Goal: Task Accomplishment & Management: Manage account settings

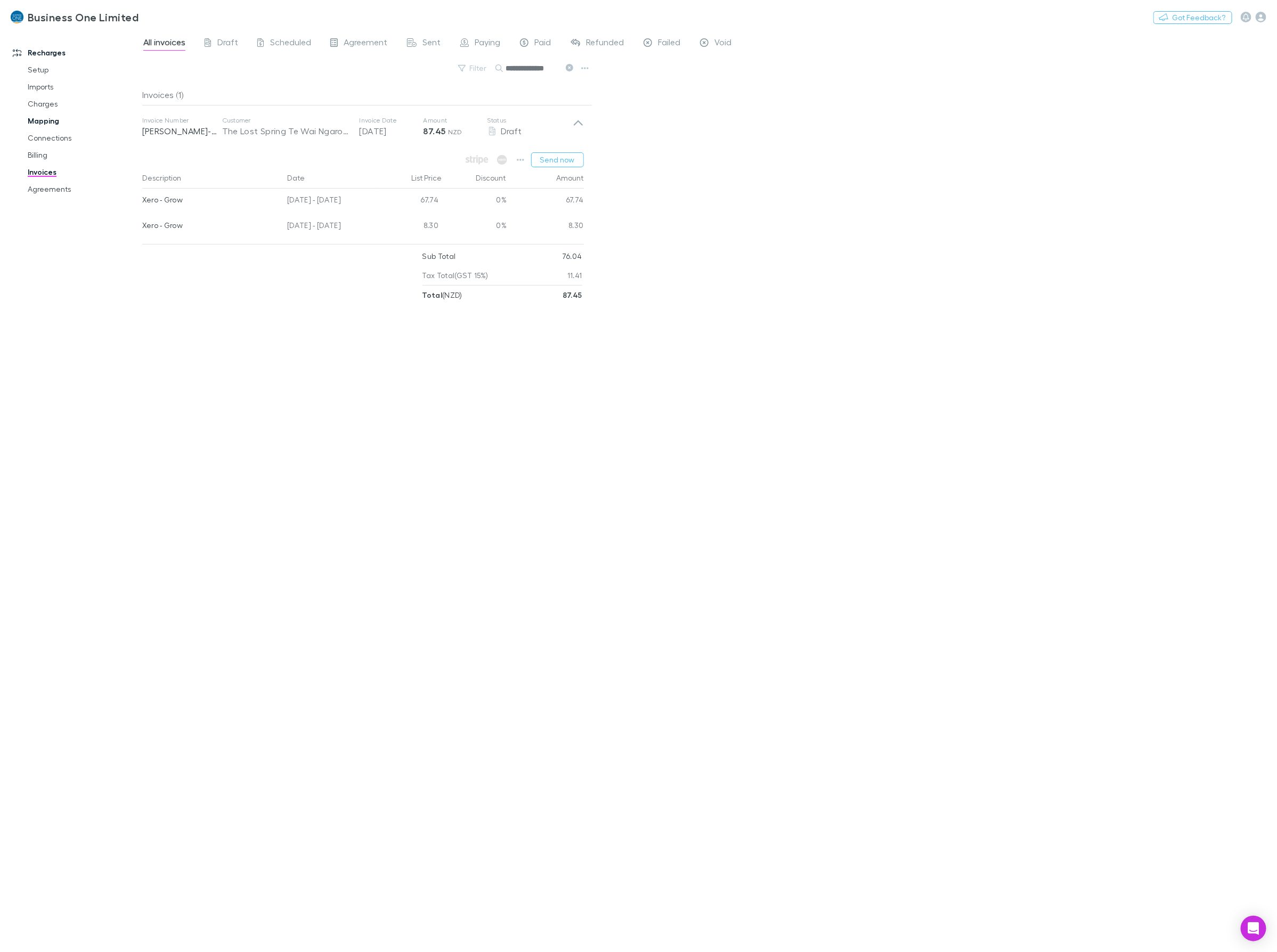
click at [47, 118] on link "Mapping" at bounding box center [84, 121] width 133 height 17
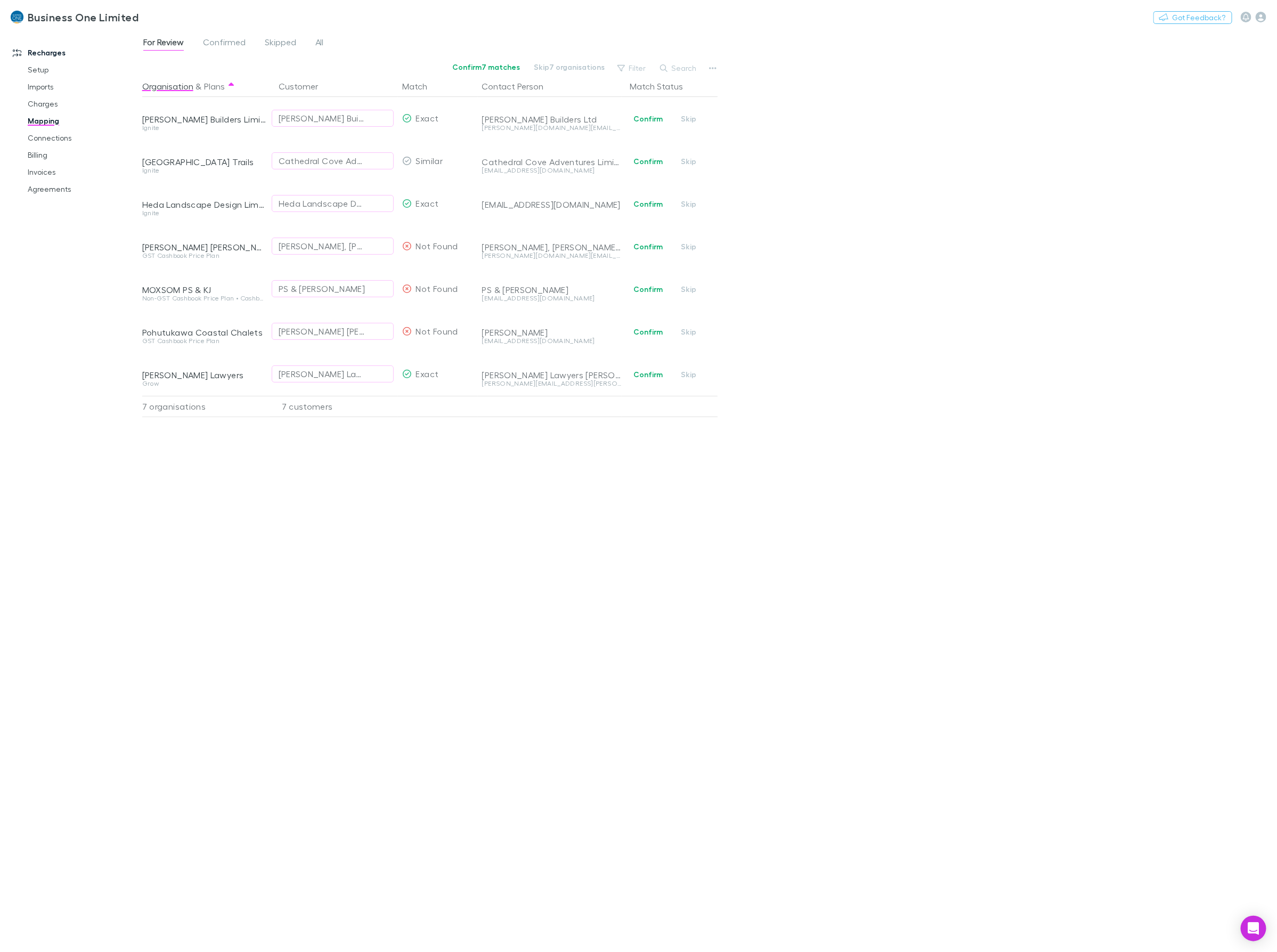
click at [1261, 24] on div "Business One Limited Nothing Got Feedback?" at bounding box center [638, 17] width 1277 height 34
click at [1264, 14] on icon "button" at bounding box center [1261, 17] width 11 height 11
click at [1163, 229] on span "Integrations" at bounding box center [1193, 232] width 129 height 13
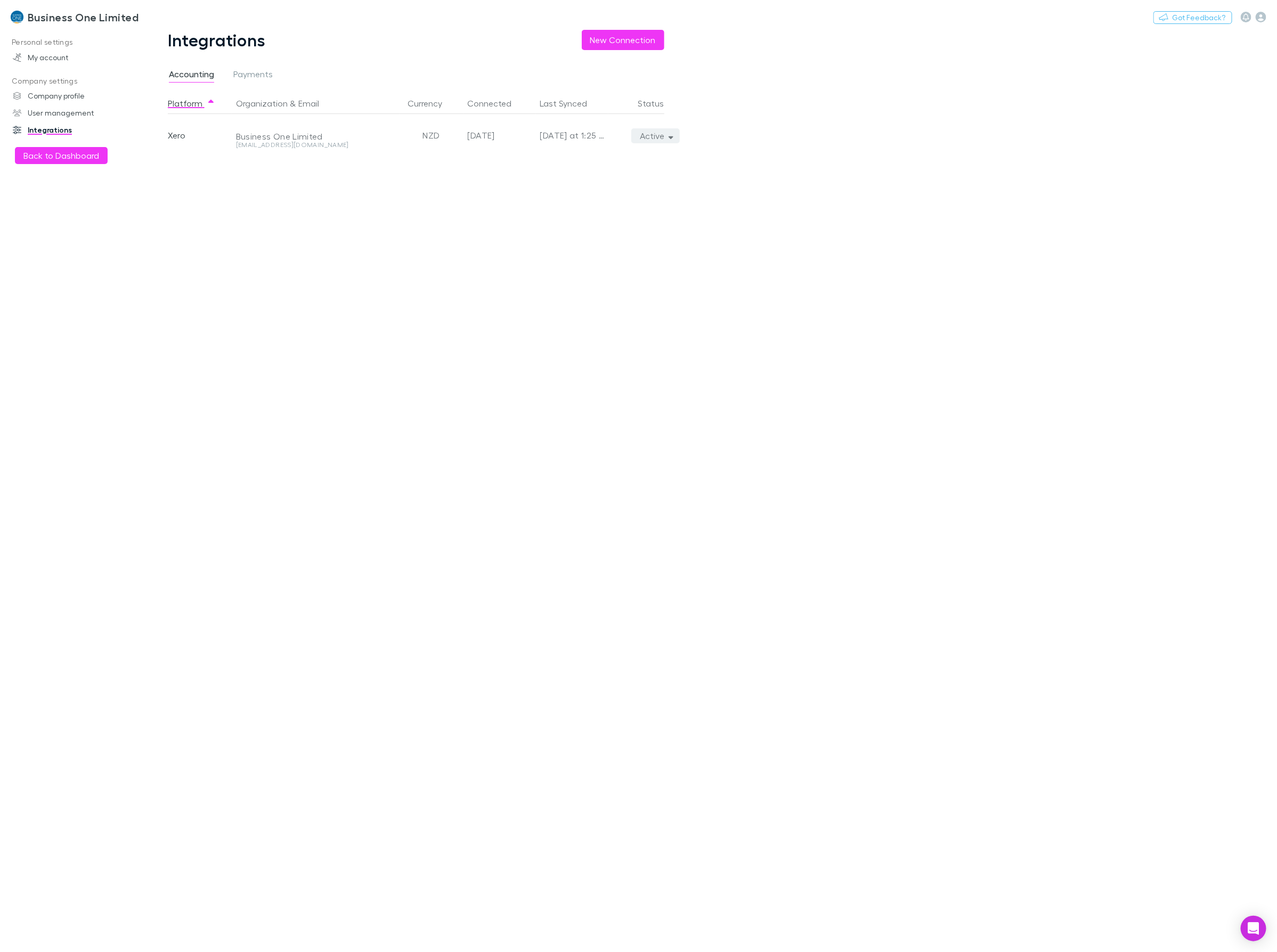
click at [672, 136] on icon "button" at bounding box center [671, 136] width 5 height 2
click at [560, 168] on p "We'll fetch all new contacts since last sync" at bounding box center [607, 173] width 129 height 19
click at [656, 163] on p "We'll fetch all new contacts since last sync" at bounding box center [607, 173] width 129 height 19
click at [421, 307] on div at bounding box center [638, 476] width 1277 height 952
drag, startPoint x: 56, startPoint y: 54, endPoint x: 54, endPoint y: 185, distance: 131.0
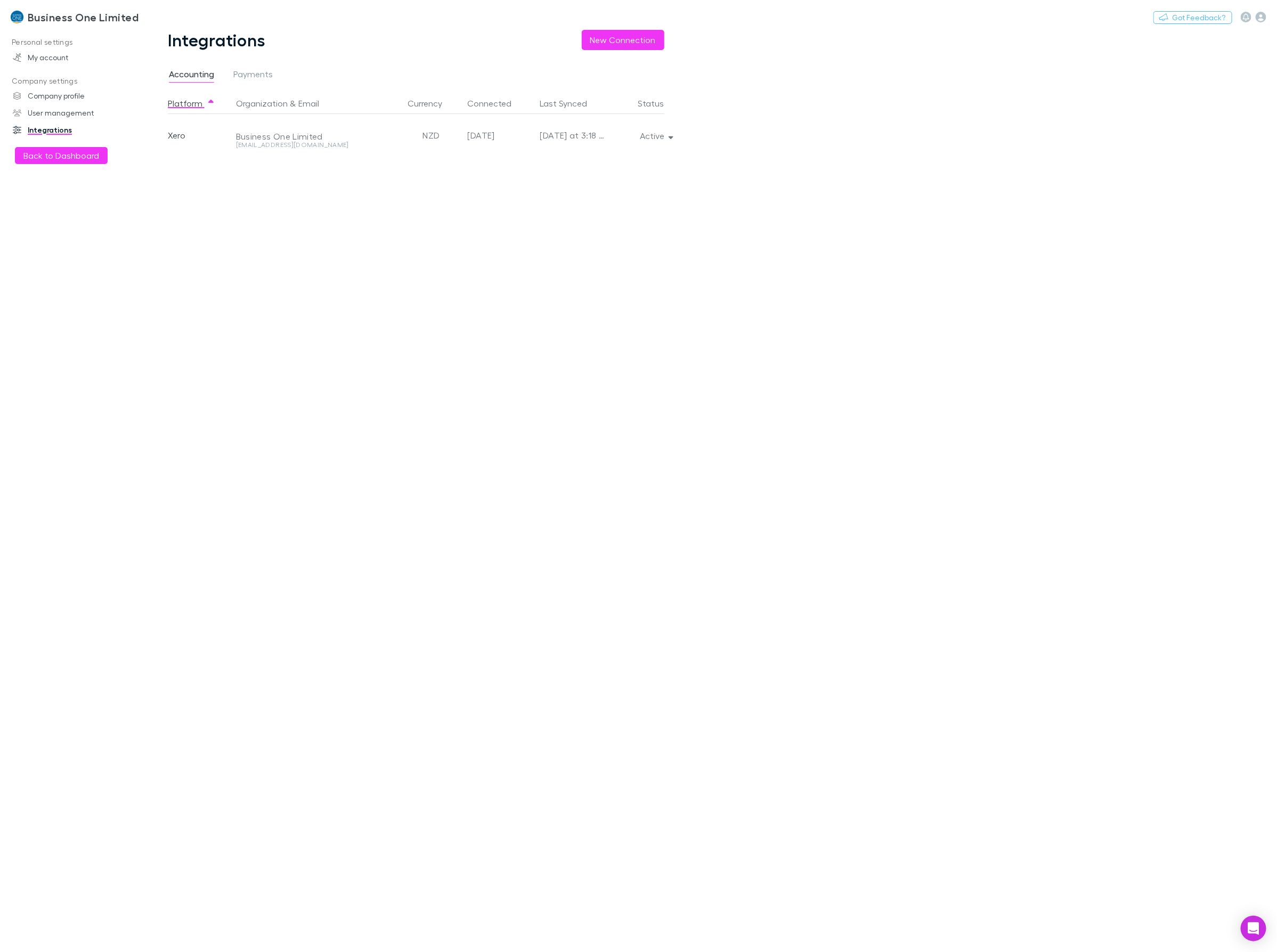
click at [57, 238] on div "Personal settings My account Company settings Company profile User management I…" at bounding box center [76, 490] width 152 height 912
drag, startPoint x: 47, startPoint y: 159, endPoint x: 39, endPoint y: 147, distance: 14.4
click at [39, 147] on button "Back to Dashboard" at bounding box center [62, 155] width 93 height 17
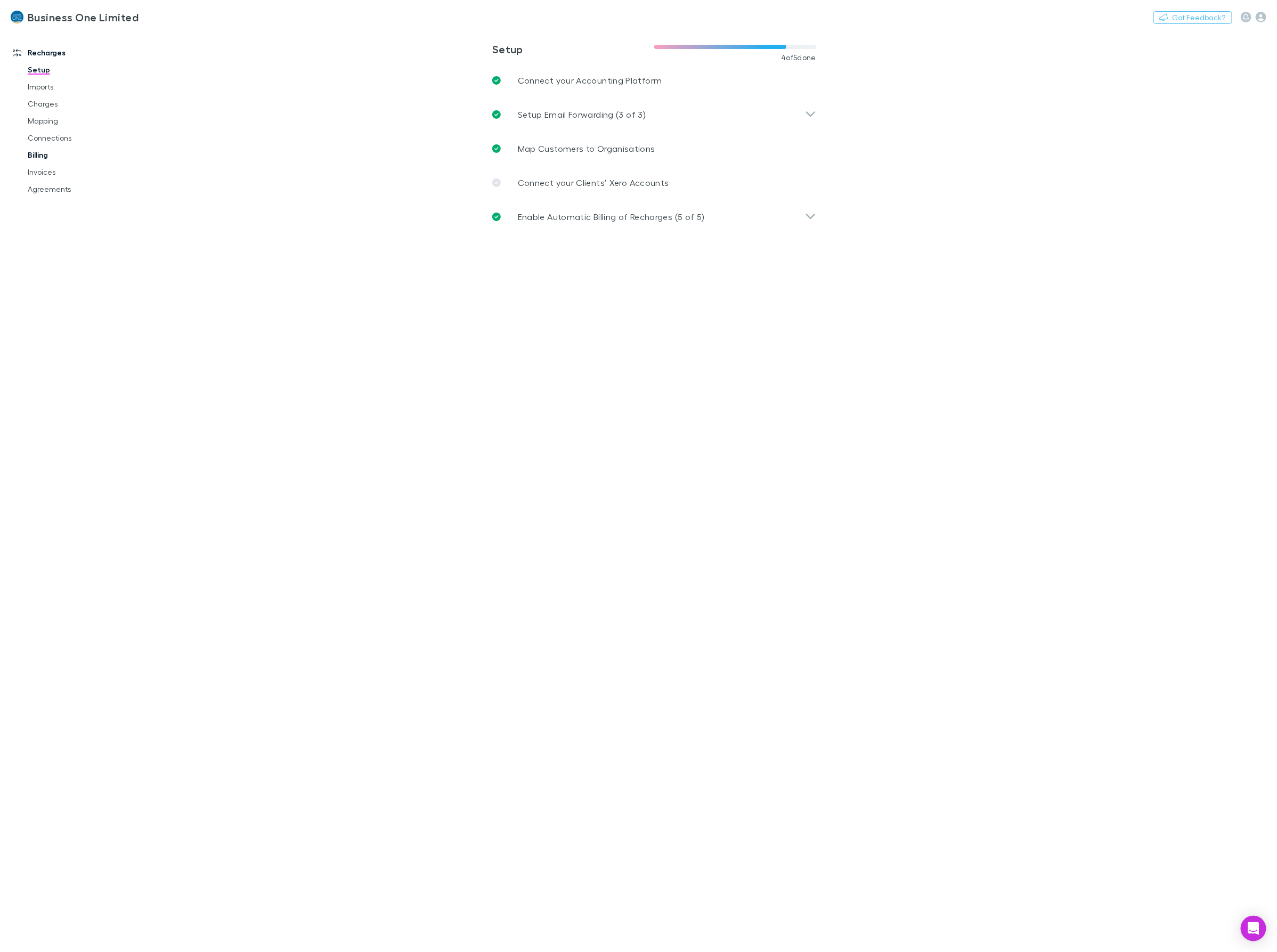
click at [35, 159] on link "Billing" at bounding box center [84, 155] width 133 height 17
click at [59, 118] on link "Mapping" at bounding box center [84, 121] width 133 height 17
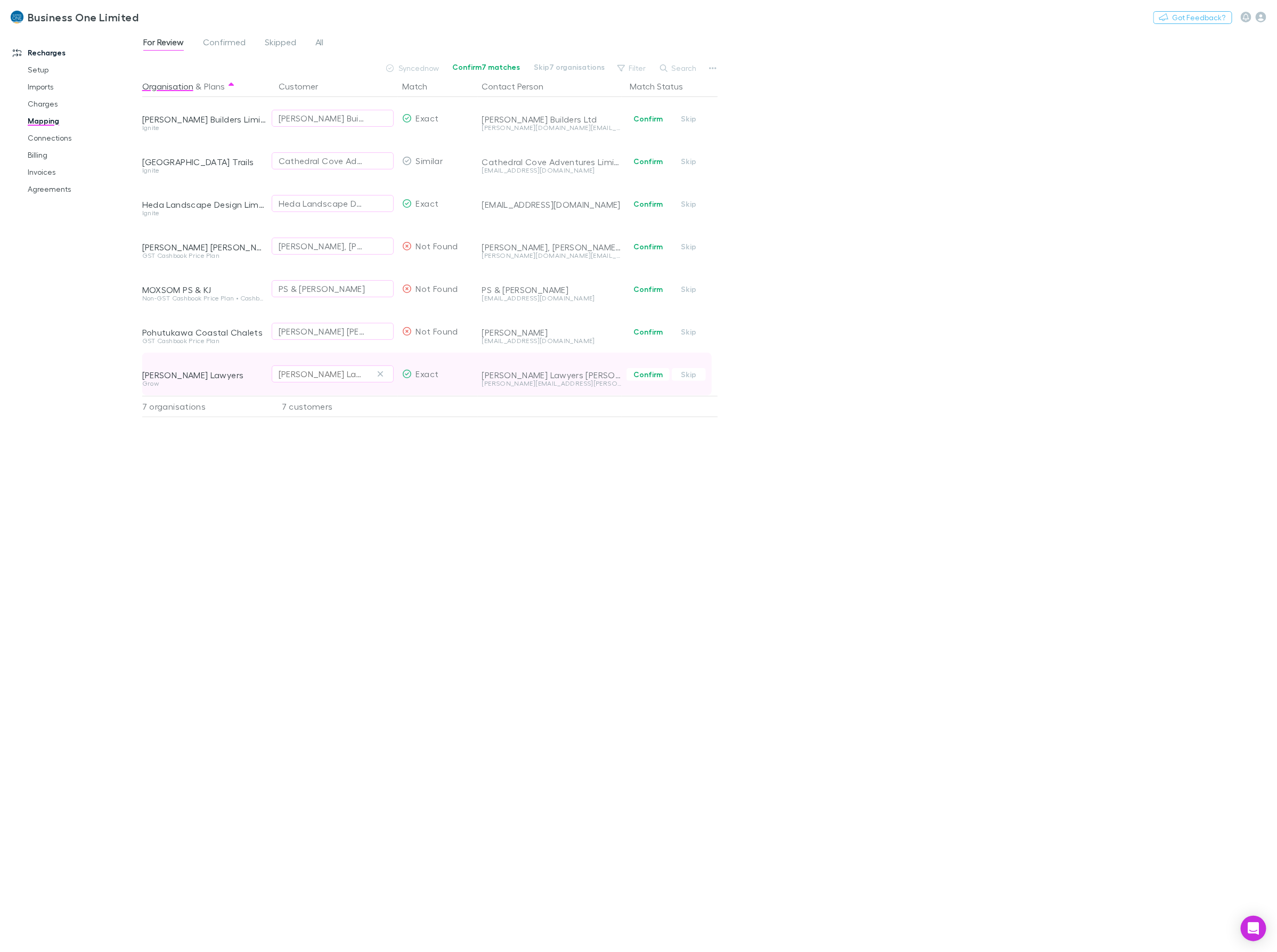
click at [329, 373] on div "[PERSON_NAME] Lawyers" at bounding box center [322, 374] width 87 height 13
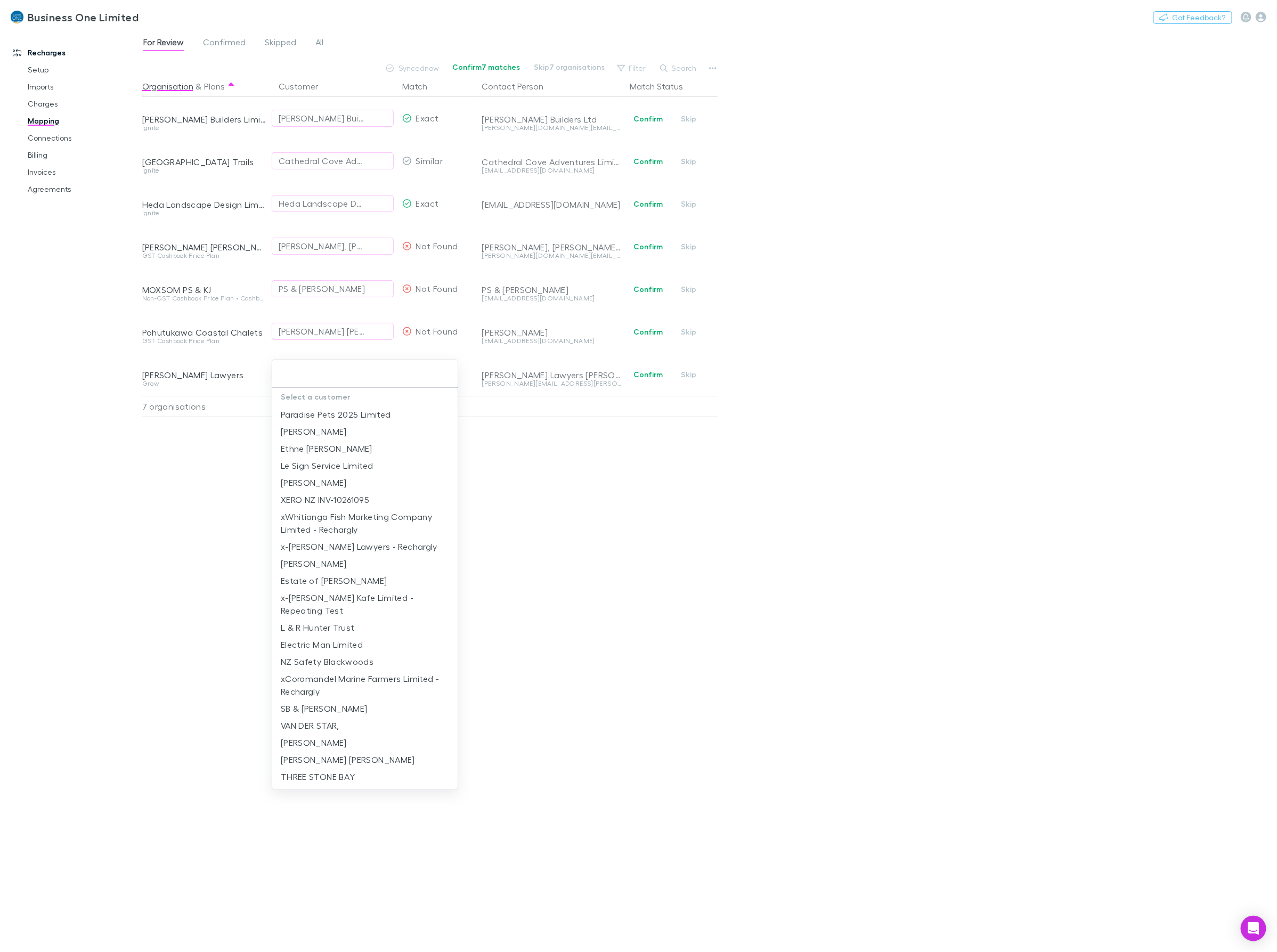
type input "*"
type input "***"
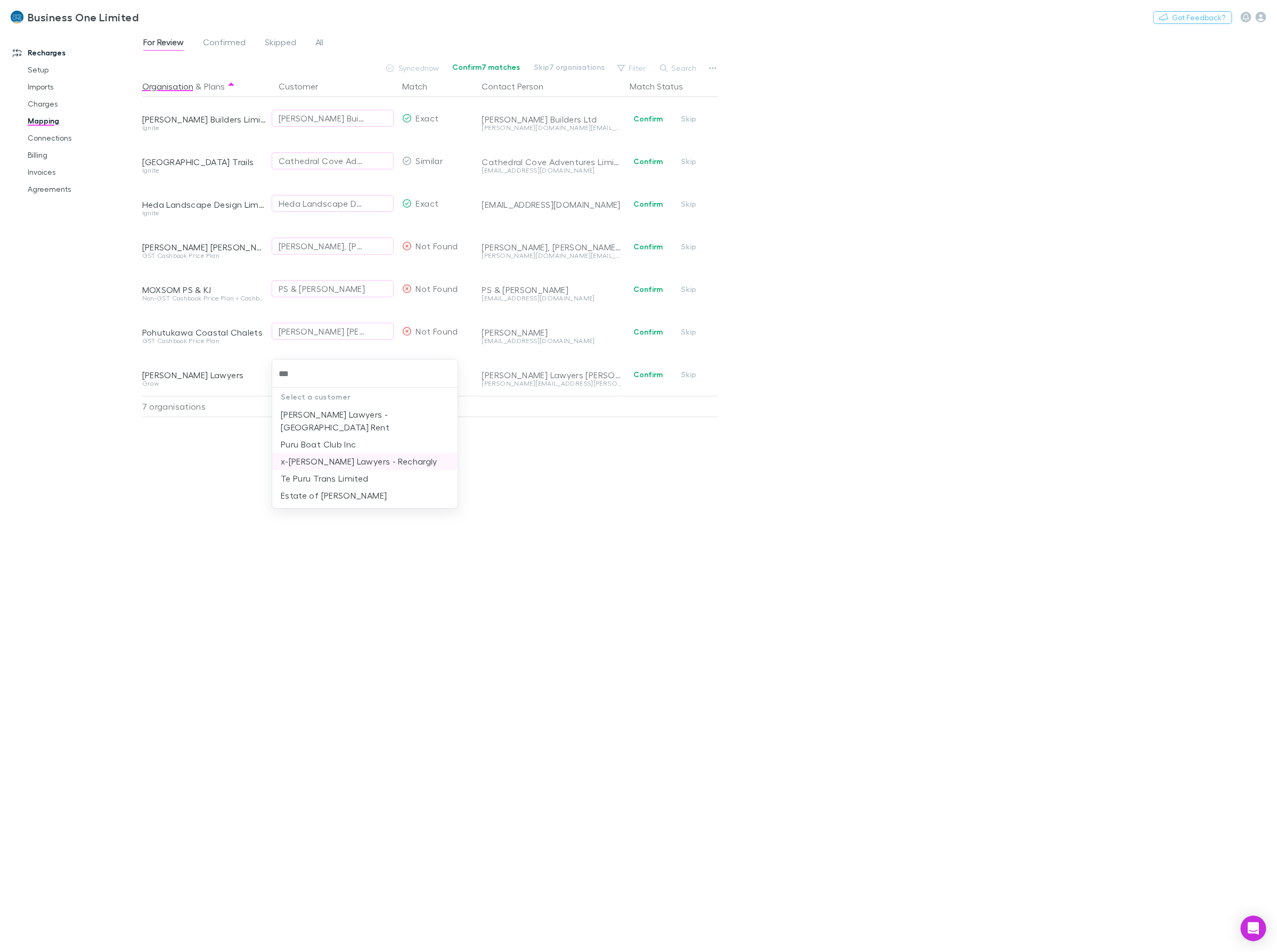
click at [304, 453] on li "x-[PERSON_NAME] Lawyers - Rechargly" at bounding box center [364, 461] width 185 height 17
click at [428, 547] on div "Organisation & Plans Customer Match Contact Person Match Status [PERSON_NAME] B…" at bounding box center [431, 510] width 578 height 868
click at [555, 496] on div "Organisation & Plans Customer Match Contact Person Match Status [PERSON_NAME] B…" at bounding box center [431, 510] width 578 height 868
click at [42, 107] on link "Charges" at bounding box center [84, 104] width 133 height 17
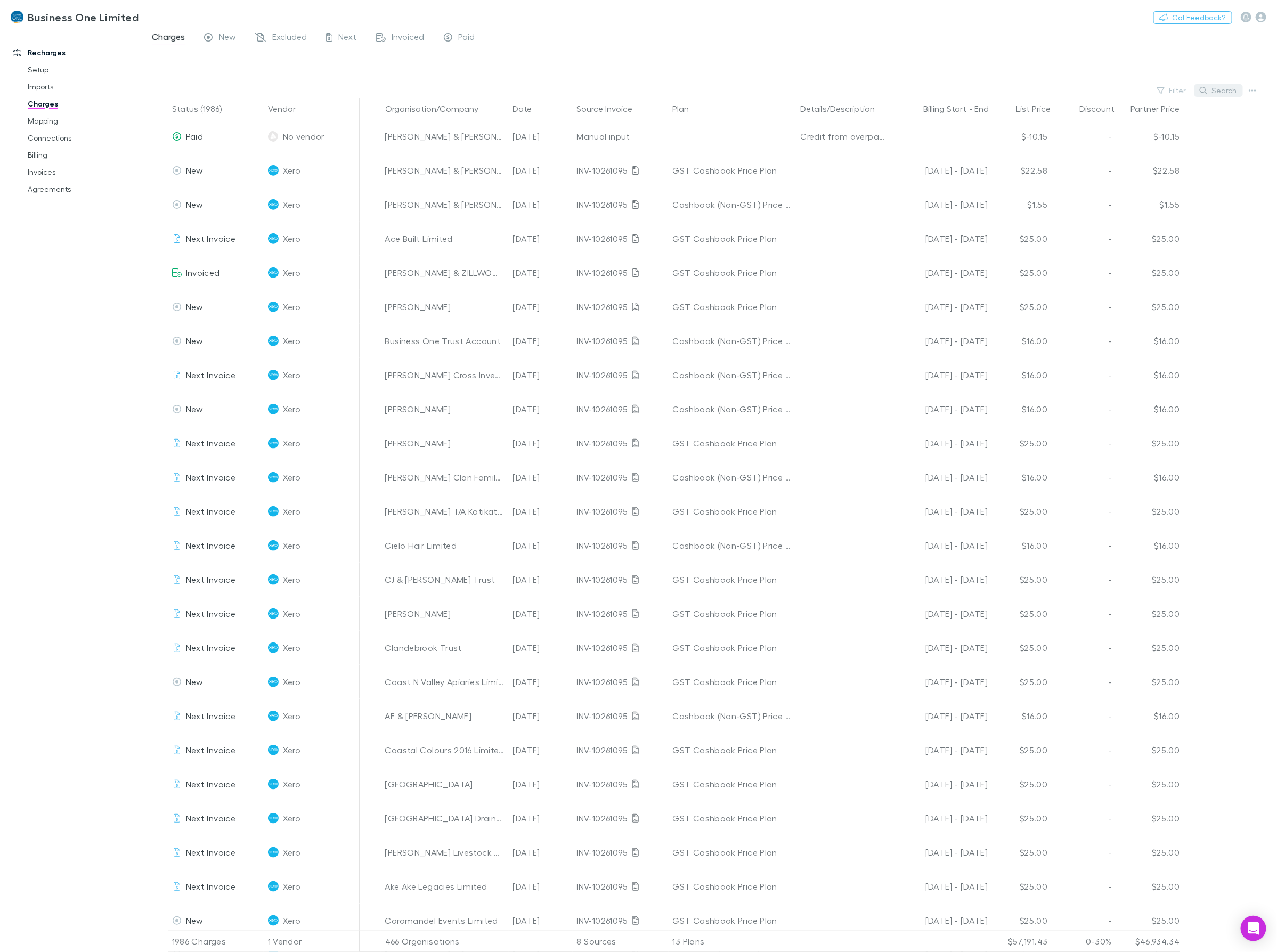
click at [1216, 91] on button "Search" at bounding box center [1218, 91] width 48 height 13
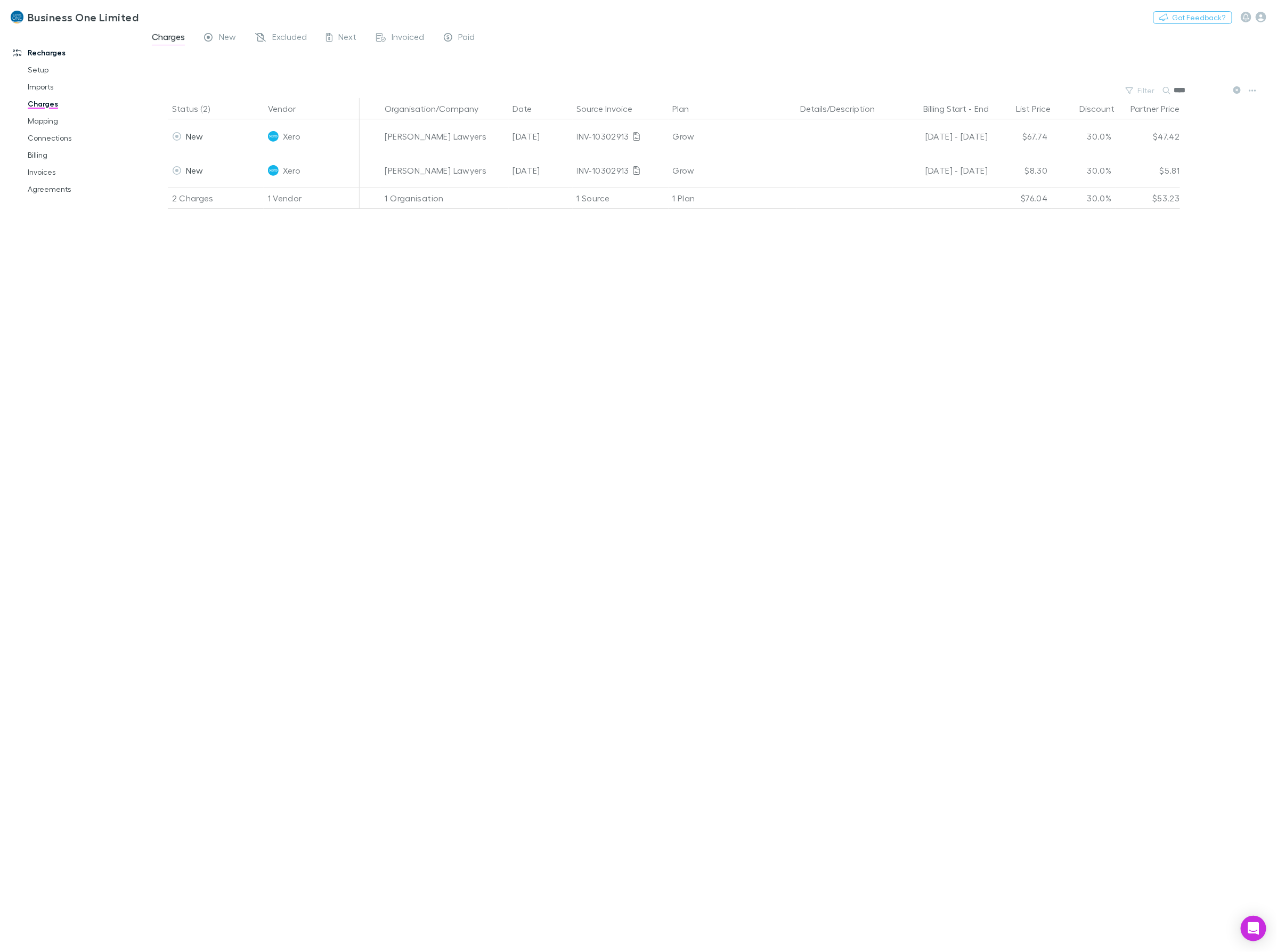
type input "*****"
click at [34, 175] on link "Invoices" at bounding box center [84, 172] width 133 height 17
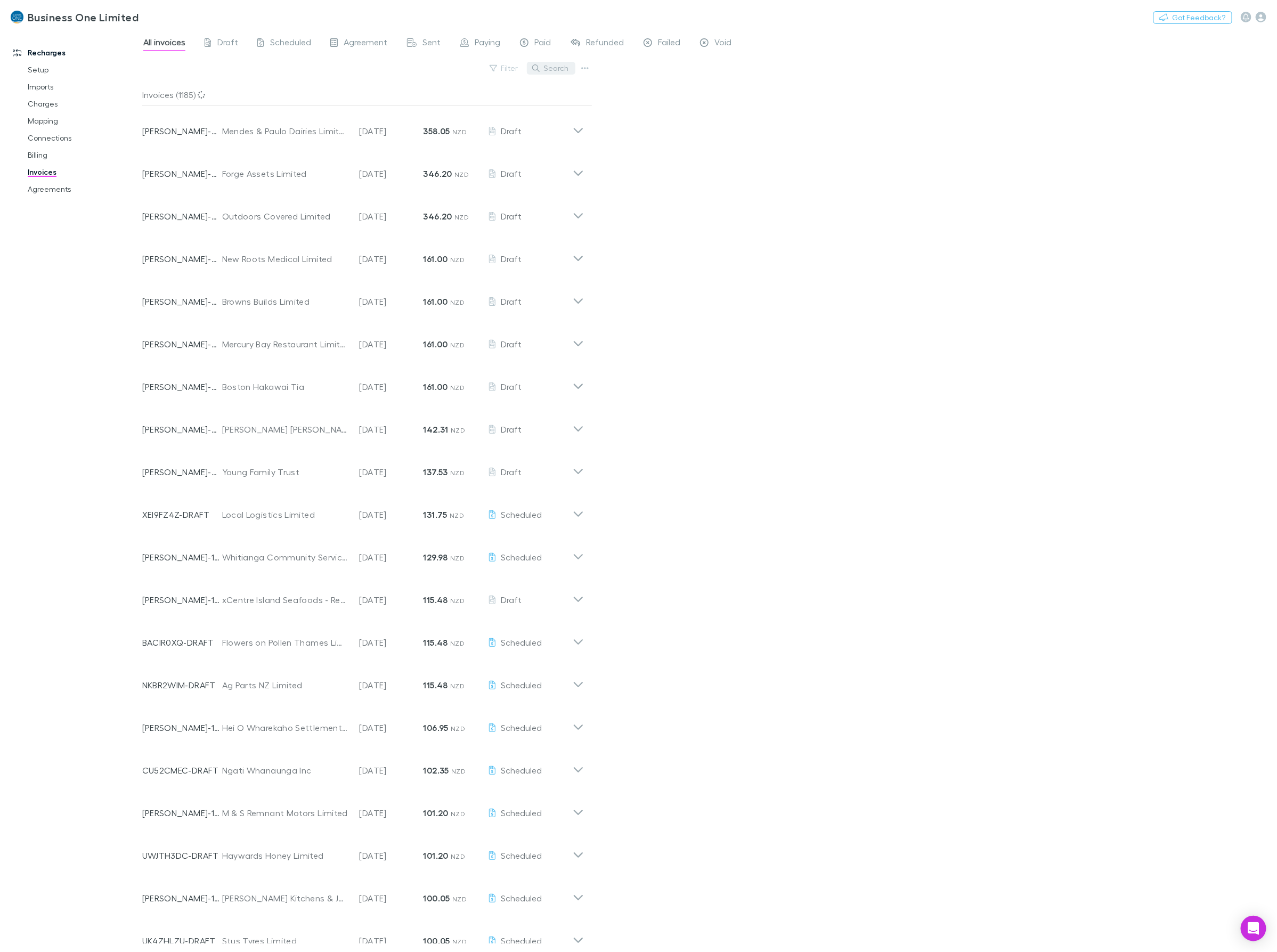
click at [553, 69] on button "Search" at bounding box center [551, 68] width 48 height 13
type input "*"
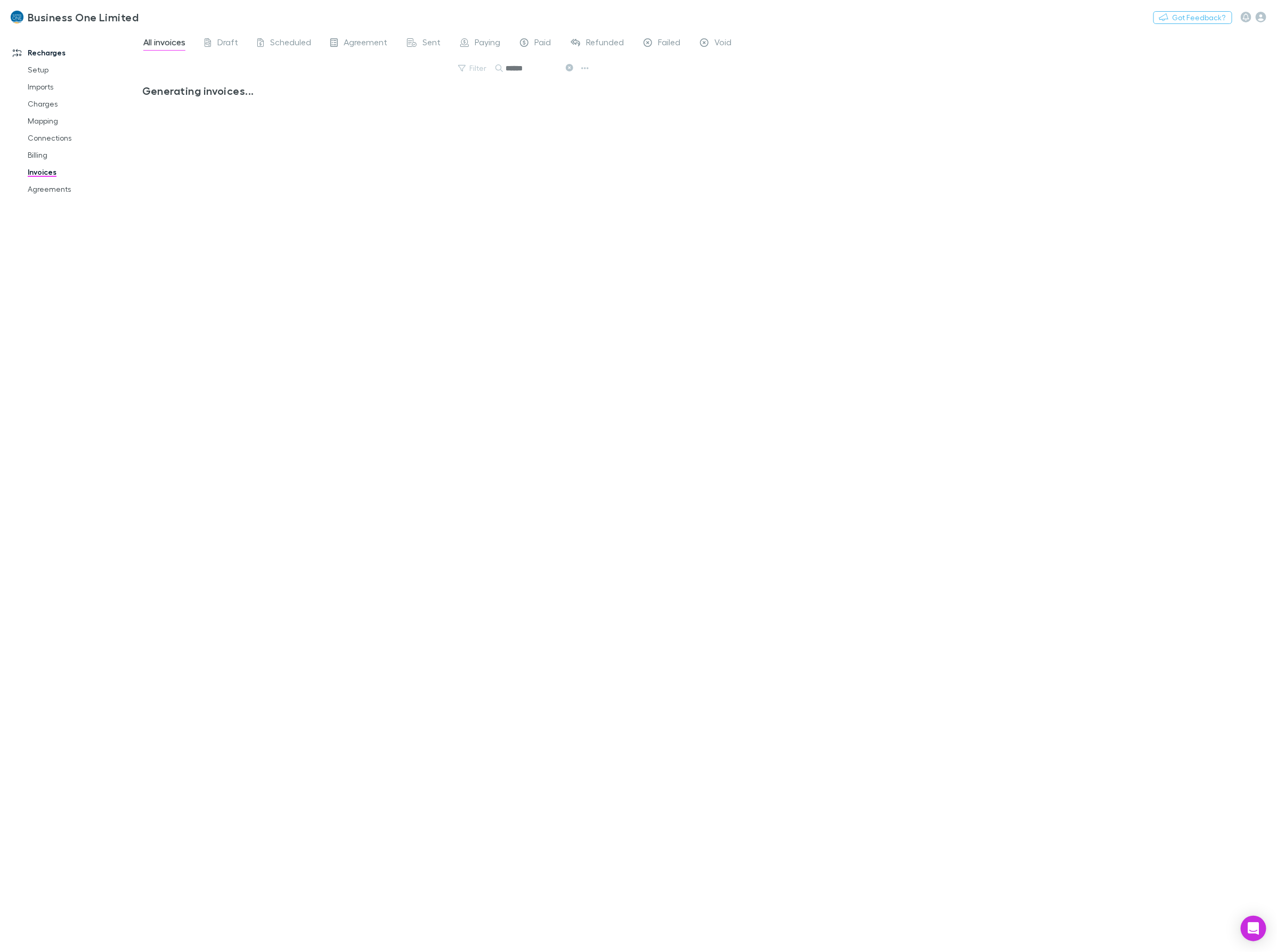
type input "******"
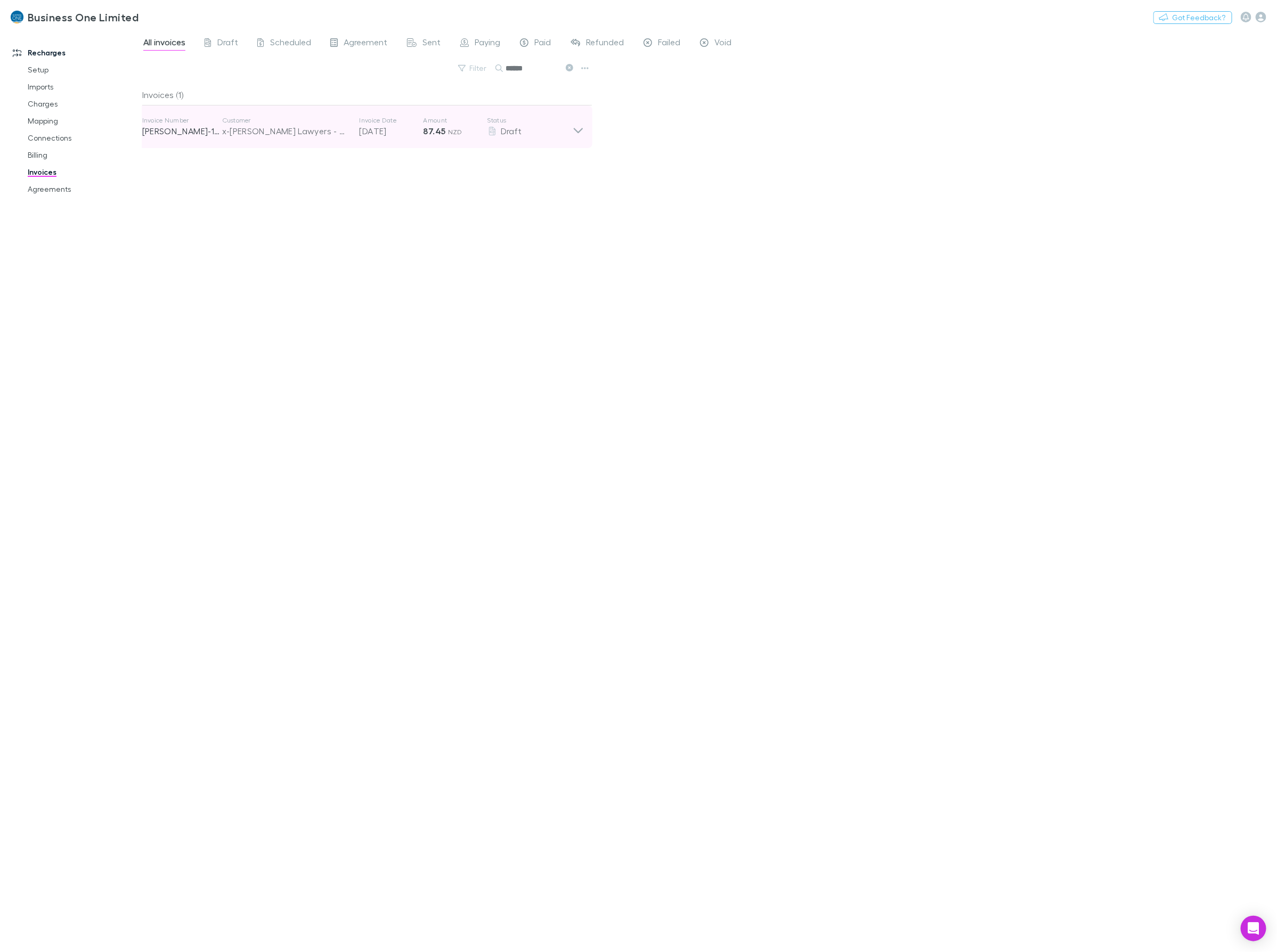
click at [584, 129] on div "Invoice Number [PERSON_NAME]-1677 Customer x-[PERSON_NAME] Lawyers - Rechargly …" at bounding box center [363, 127] width 458 height 43
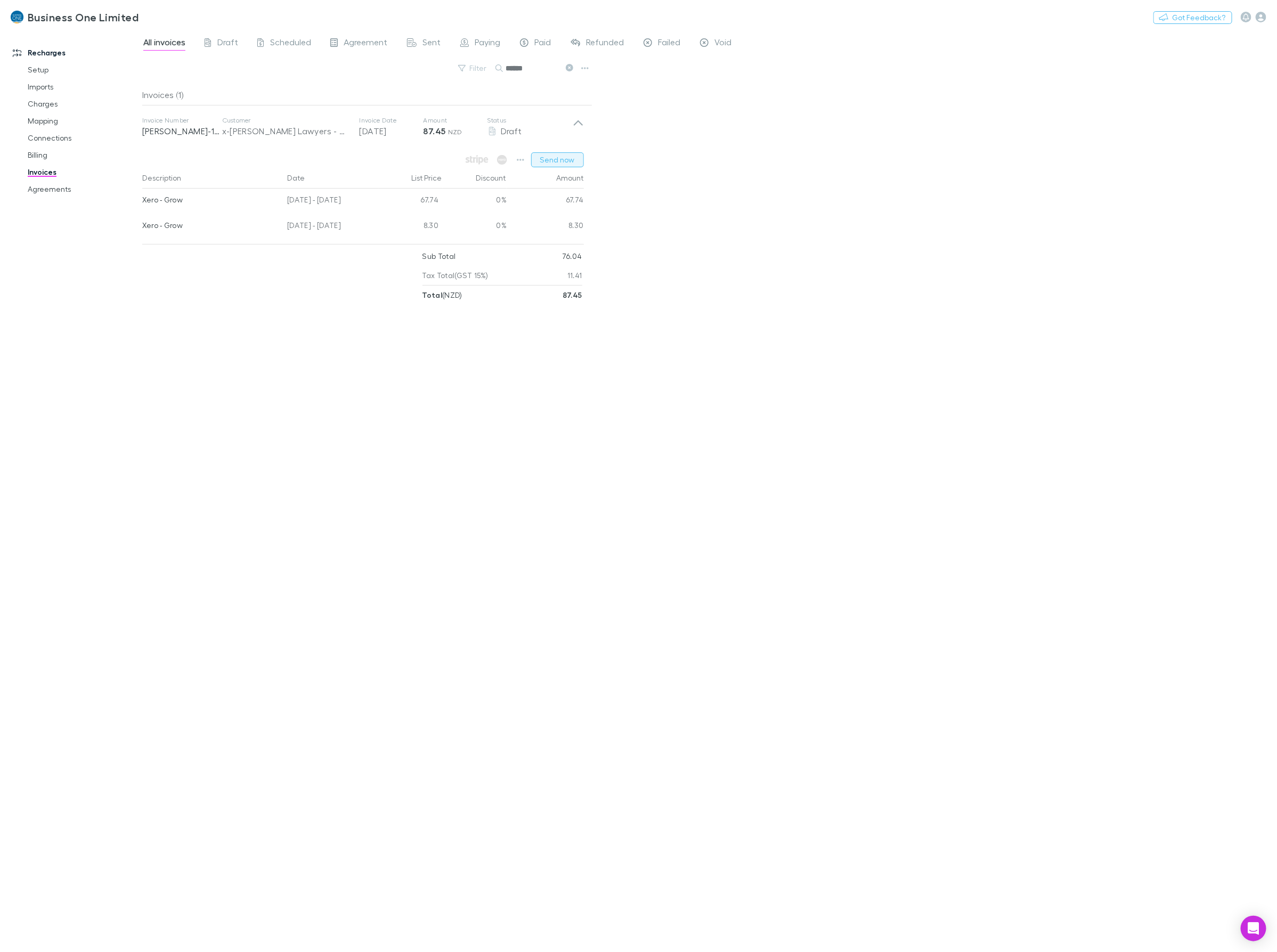
click at [536, 163] on button "Send now" at bounding box center [557, 159] width 53 height 15
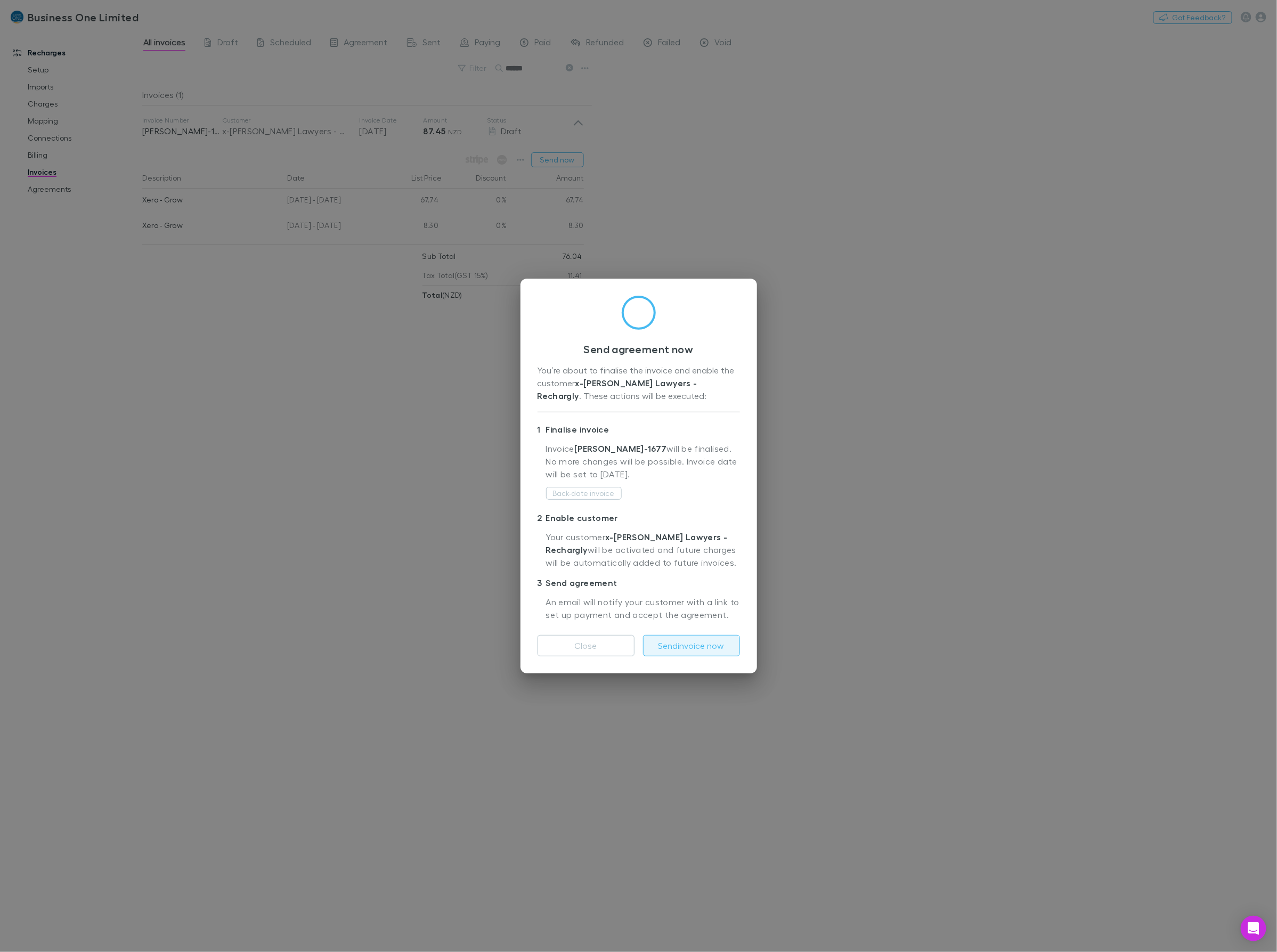
click at [684, 644] on button "Send invoice now" at bounding box center [691, 645] width 97 height 21
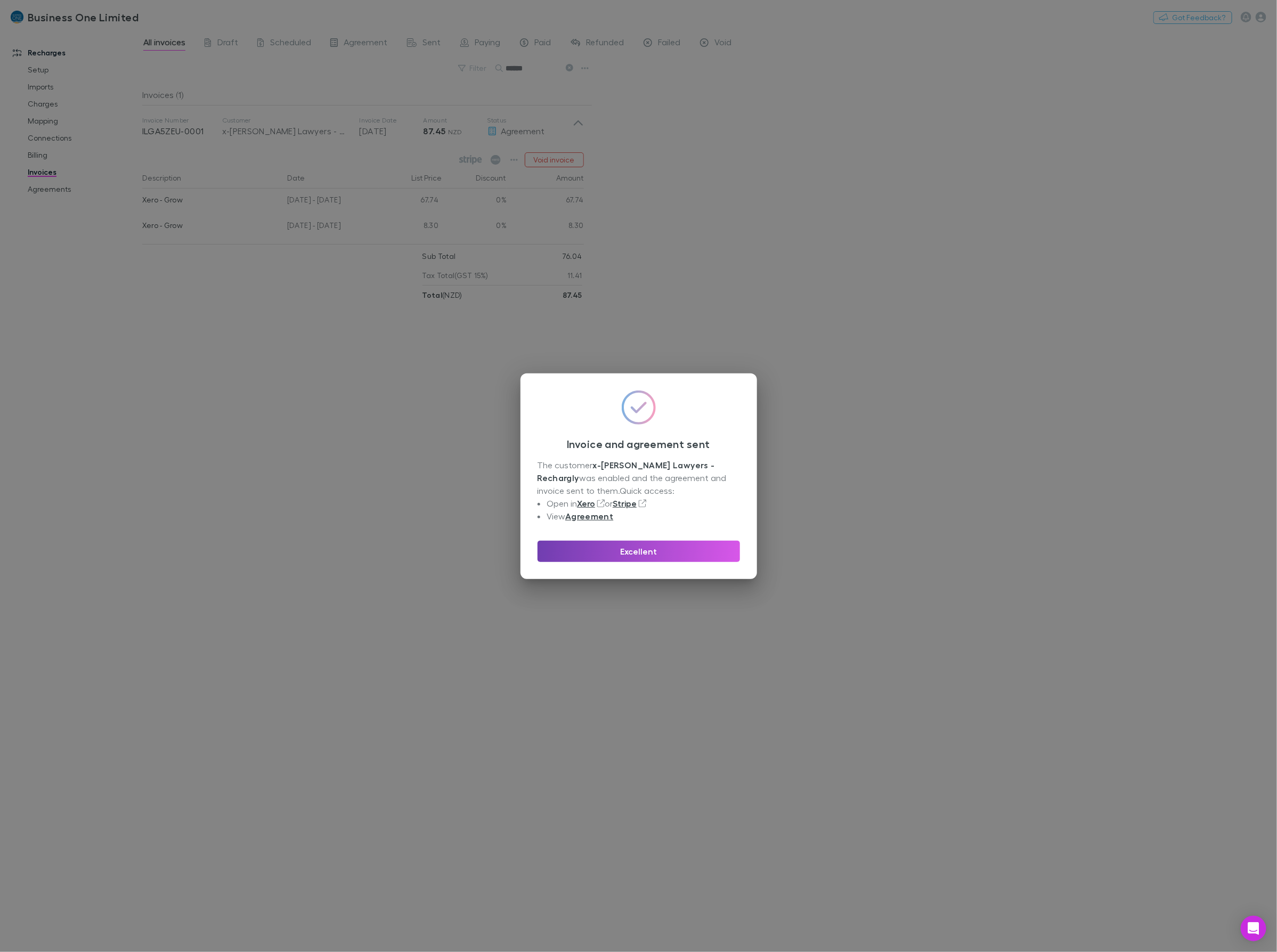
click at [659, 555] on button "Excellent" at bounding box center [638, 551] width 203 height 21
